Goal: Find specific page/section: Find specific page/section

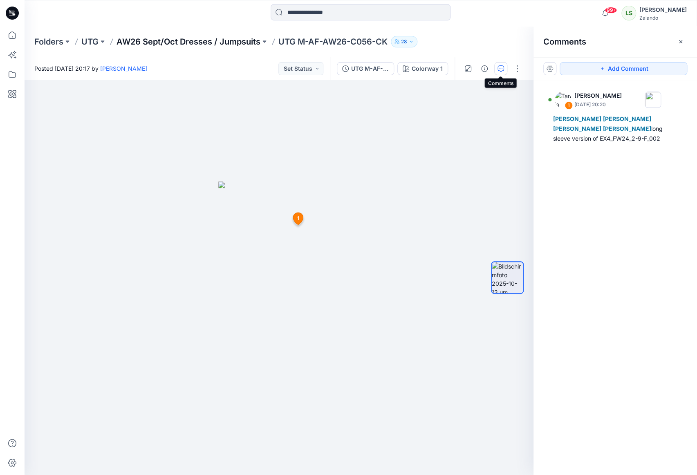
click at [226, 41] on p "AW26 Sept/Oct Dresses / Jumpsuits" at bounding box center [189, 41] width 144 height 11
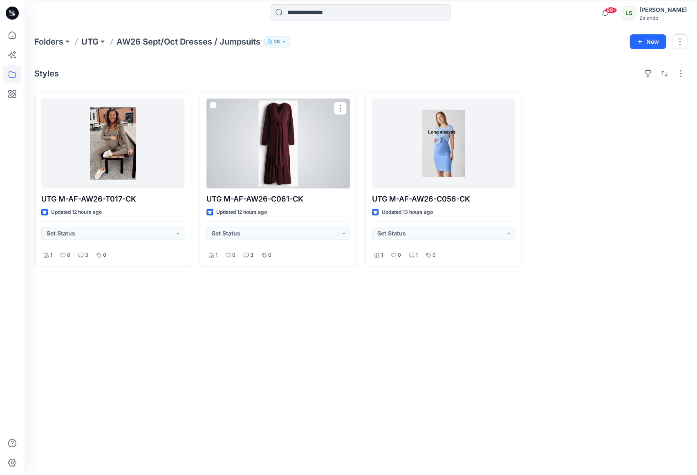
click at [281, 121] on div at bounding box center [278, 144] width 143 height 90
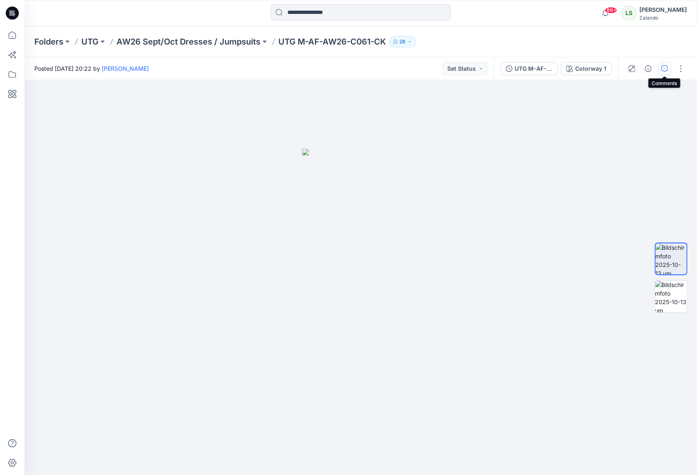
click at [667, 67] on icon "button" at bounding box center [664, 68] width 7 height 7
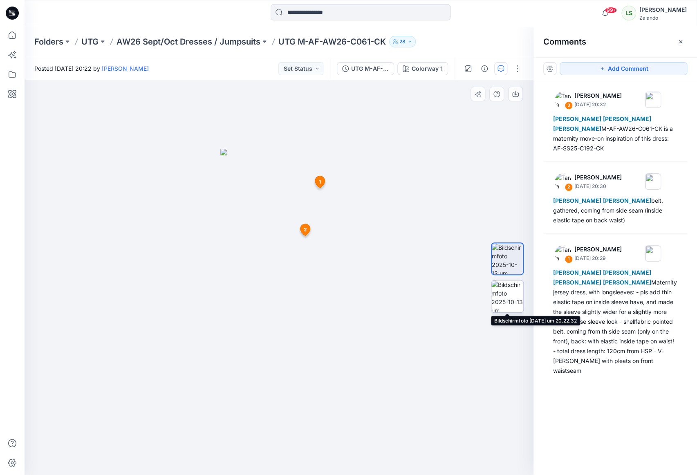
click at [510, 295] on img at bounding box center [508, 297] width 32 height 32
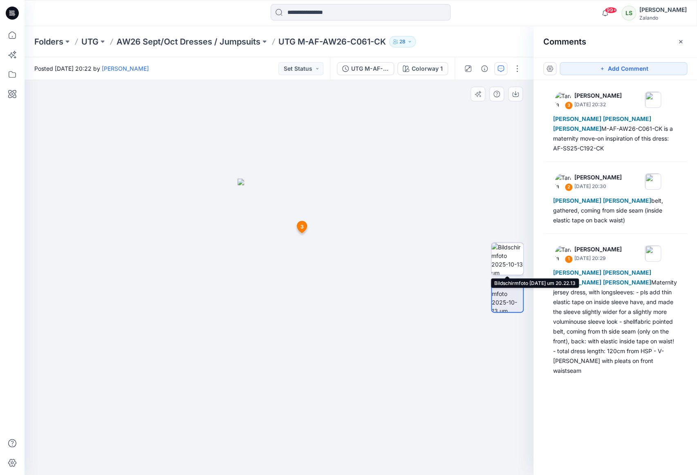
click at [510, 258] on img at bounding box center [508, 259] width 32 height 32
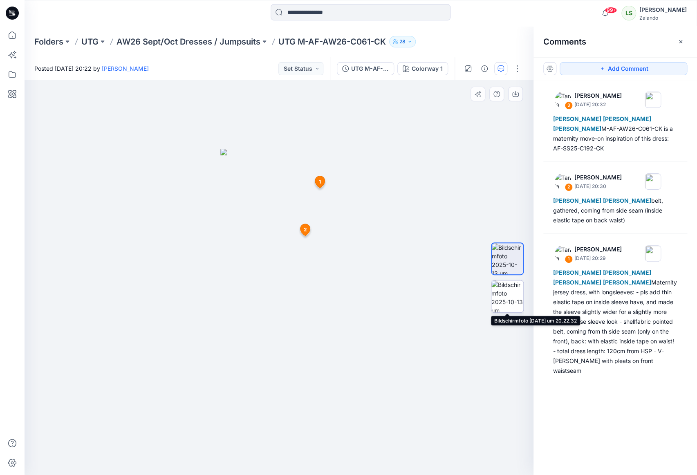
click at [511, 289] on img at bounding box center [508, 297] width 32 height 32
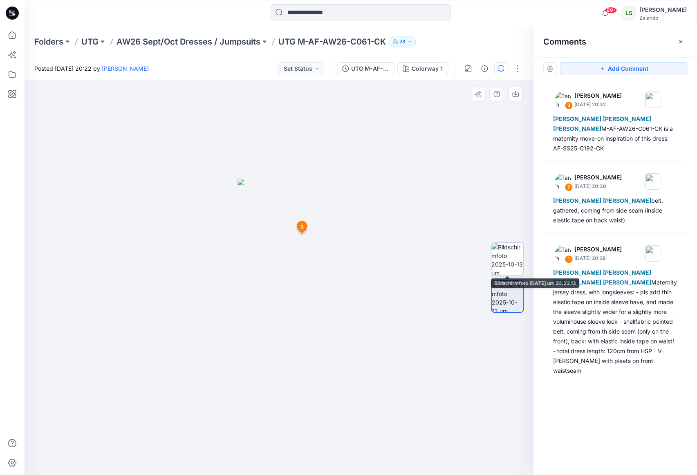
click at [508, 257] on img at bounding box center [508, 259] width 32 height 32
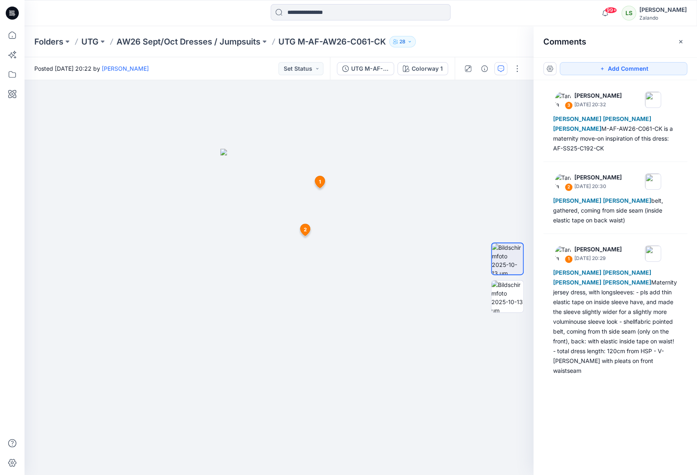
click at [98, 13] on div at bounding box center [109, 13] width 168 height 18
